Goal: Check status

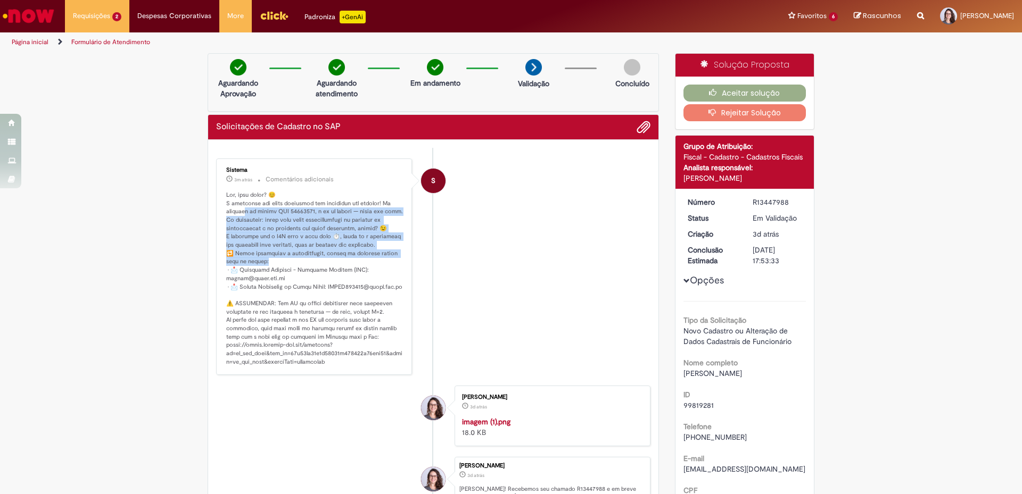
drag, startPoint x: 242, startPoint y: 210, endPoint x: 332, endPoint y: 287, distance: 118.2
click at [308, 273] on p "Histórico de tíquete" at bounding box center [314, 279] width 177 height 176
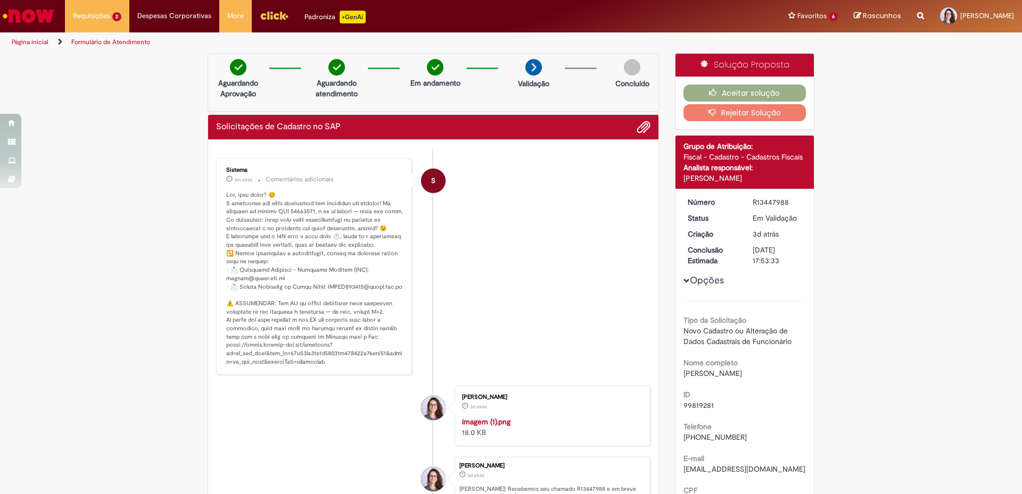
click at [507, 296] on li "S Sistema 3m atrás 3 minutos atrás Comentários adicionais" at bounding box center [433, 267] width 434 height 217
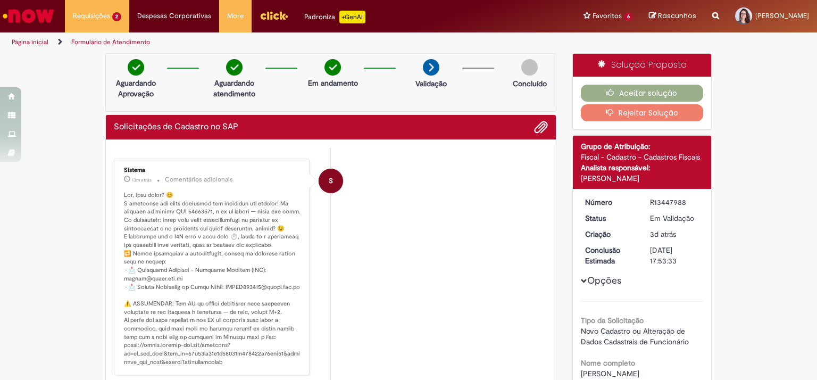
click at [332, 272] on div "S" at bounding box center [331, 275] width 27 height 217
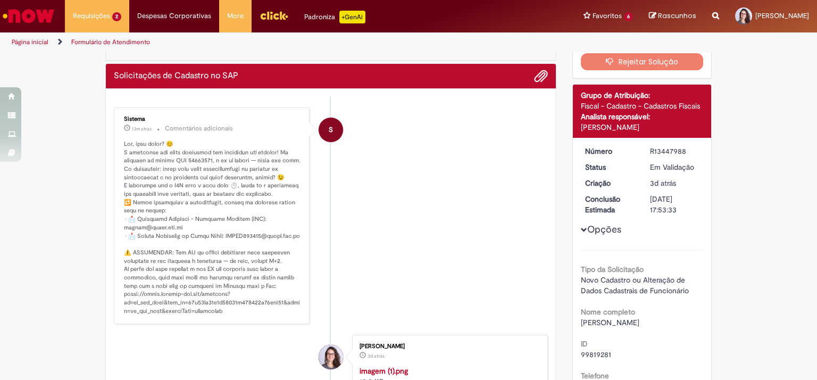
scroll to position [53, 0]
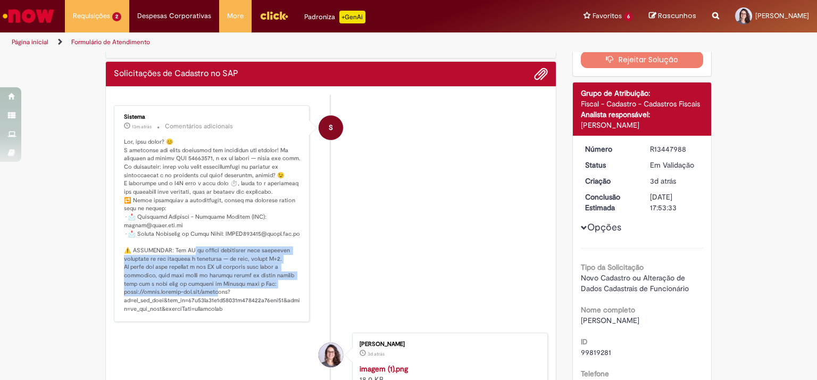
drag, startPoint x: 184, startPoint y: 259, endPoint x: 224, endPoint y: 304, distance: 59.9
click at [224, 304] on p "Histórico de tíquete" at bounding box center [212, 226] width 177 height 176
click at [188, 277] on p "Histórico de tíquete" at bounding box center [212, 226] width 177 height 176
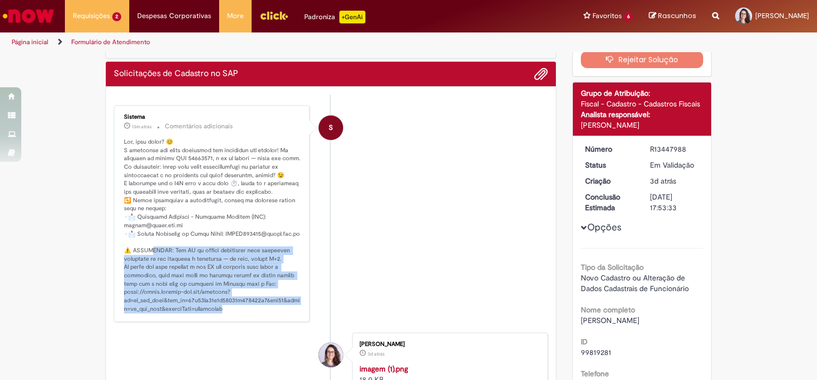
drag, startPoint x: 158, startPoint y: 261, endPoint x: 250, endPoint y: 315, distance: 106.3
click at [250, 313] on p "Histórico de tíquete" at bounding box center [212, 226] width 177 height 176
click at [249, 296] on p "Histórico de tíquete" at bounding box center [212, 226] width 177 height 176
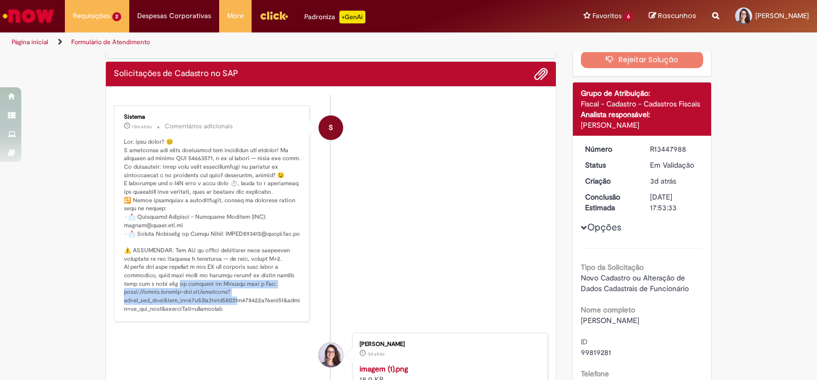
drag, startPoint x: 175, startPoint y: 291, endPoint x: 236, endPoint y: 305, distance: 63.3
click at [236, 305] on p "Histórico de tíquete" at bounding box center [212, 226] width 177 height 176
click at [254, 302] on p "Histórico de tíquete" at bounding box center [212, 226] width 177 height 176
